Goal: Information Seeking & Learning: Compare options

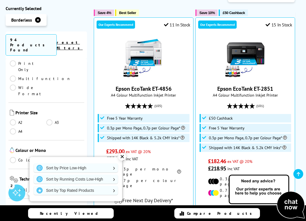
scroll to position [69, 0]
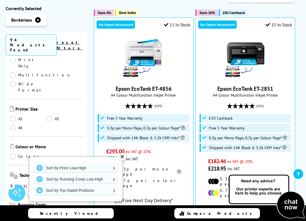
click at [49, 115] on link "A3" at bounding box center [64, 118] width 36 height 6
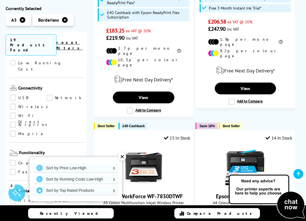
scroll to position [191, 0]
click at [13, 103] on link "Wireless" at bounding box center [30, 106] width 41 height 6
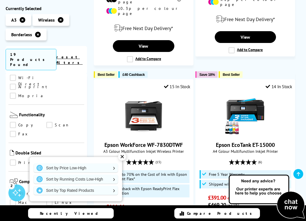
scroll to position [245, 0]
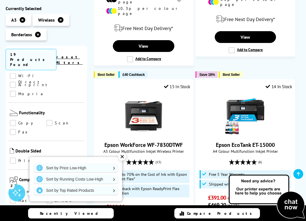
click at [49, 120] on link "Scan" at bounding box center [64, 123] width 36 height 6
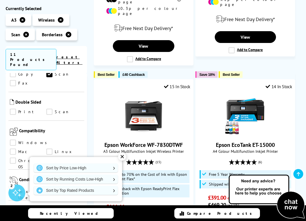
scroll to position [281, 0]
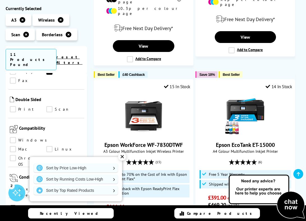
click at [46, 146] on link "Mac" at bounding box center [28, 149] width 36 height 6
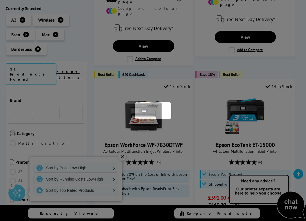
scroll to position [281, 0]
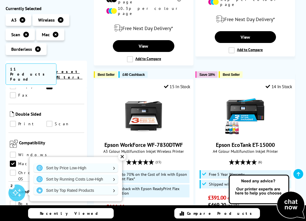
click at [15, 151] on link "Windows" at bounding box center [30, 154] width 40 height 6
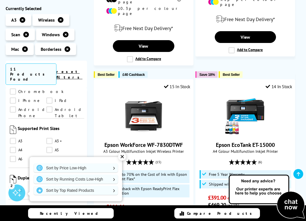
scroll to position [440, 0]
click at [48, 146] on link "A5" at bounding box center [64, 149] width 36 height 6
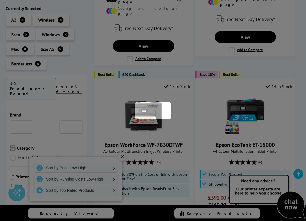
scroll to position [440, 0]
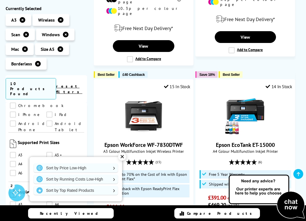
click at [14, 152] on link "A3" at bounding box center [28, 155] width 36 height 6
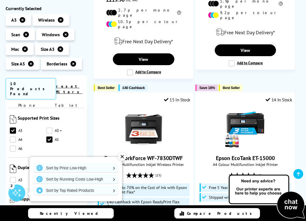
scroll to position [456, 0]
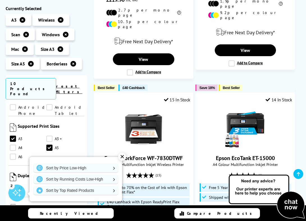
click at [13, 144] on link "A4" at bounding box center [28, 147] width 36 height 6
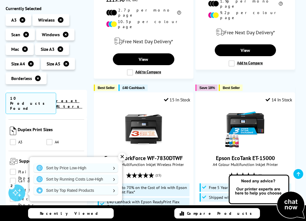
scroll to position [518, 0]
click at [48, 176] on link "Cardstock" at bounding box center [31, 179] width 43 height 6
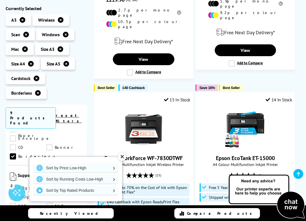
scroll to position [637, 0]
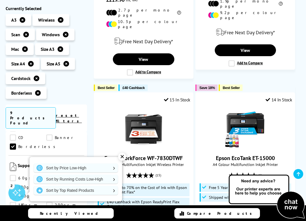
click at [14, 220] on link "300gsm" at bounding box center [28, 223] width 36 height 6
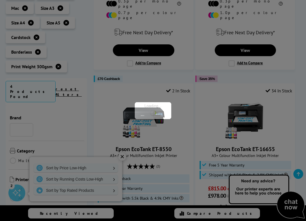
scroll to position [637, 0]
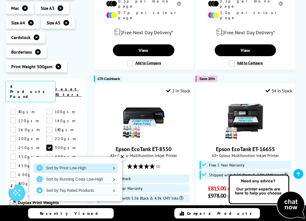
click at [81, 168] on link "Sort by Price Low-High" at bounding box center [76, 167] width 84 height 9
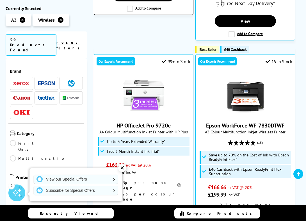
scroll to position [322, 0]
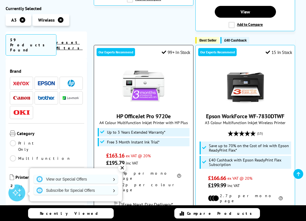
drag, startPoint x: 109, startPoint y: 98, endPoint x: 174, endPoint y: 99, distance: 64.5
click at [174, 112] on span "HP OfficeJet Pro 9720e" at bounding box center [143, 115] width 91 height 7
copy link "HP OfficeJet Pro 9720e"
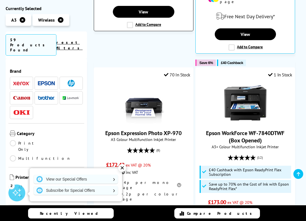
scroll to position [533, 0]
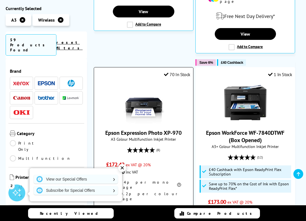
drag, startPoint x: 104, startPoint y: 107, endPoint x: 184, endPoint y: 107, distance: 79.3
click at [184, 129] on span "Epson Expression Photo XP-970" at bounding box center [143, 132] width 91 height 7
copy link "Epson Expression Photo XP-970"
